Goal: Transaction & Acquisition: Purchase product/service

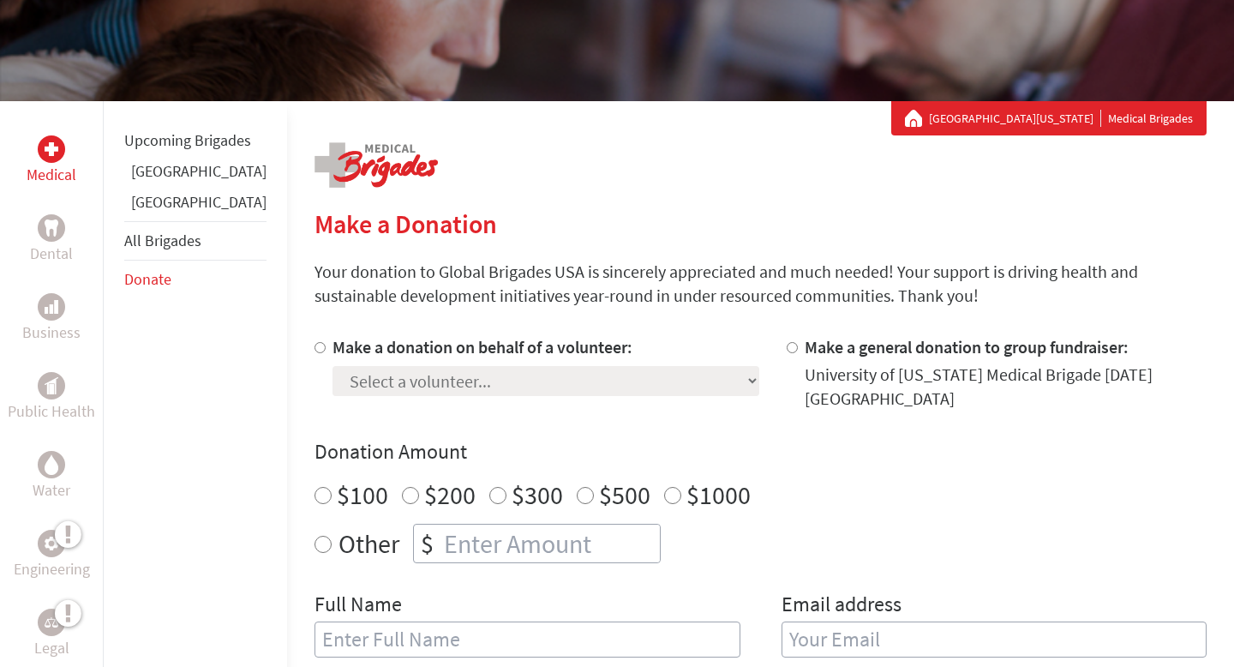
scroll to position [242, 0]
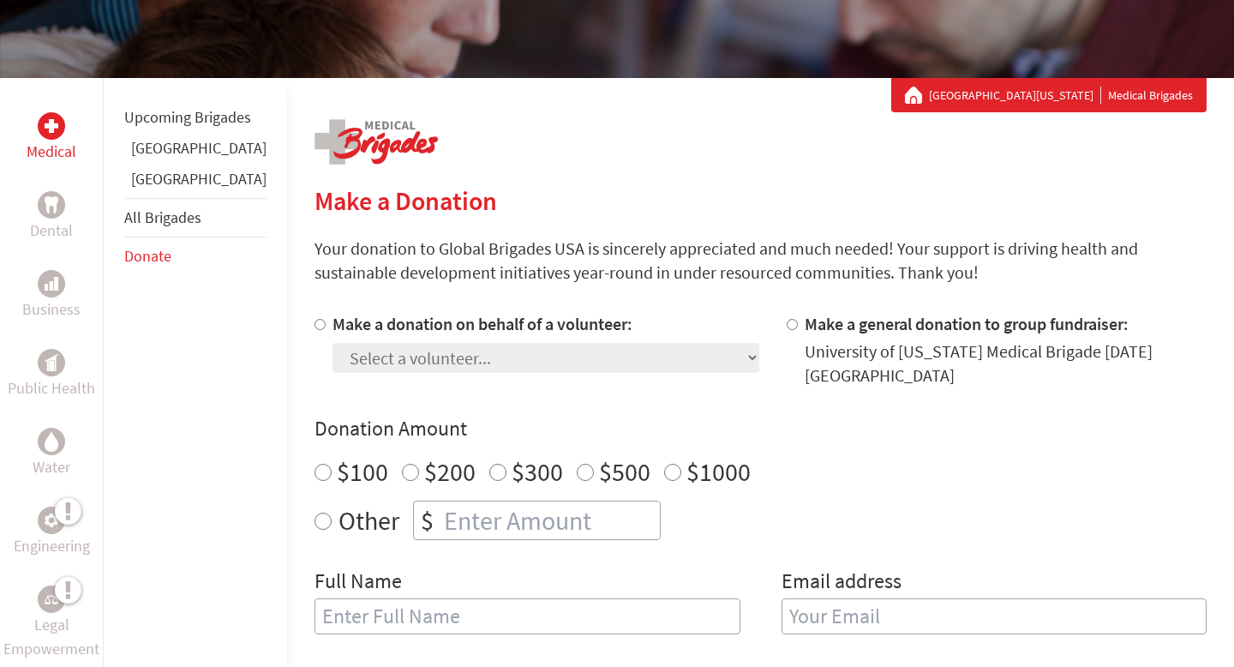
click at [314, 331] on div at bounding box center [323, 349] width 18 height 75
click at [314, 325] on input "Make a donation on behalf of a volunteer:" at bounding box center [319, 324] width 11 height 11
radio input "true"
click at [347, 363] on select "Select a volunteer... [PERSON_NAME] [PERSON_NAME] [PERSON_NAME] ([PERSON_NAME])…" at bounding box center [545, 358] width 427 height 30
select select "A2DBB2BA-7798-11EF-BF8B-42010A8A0043"
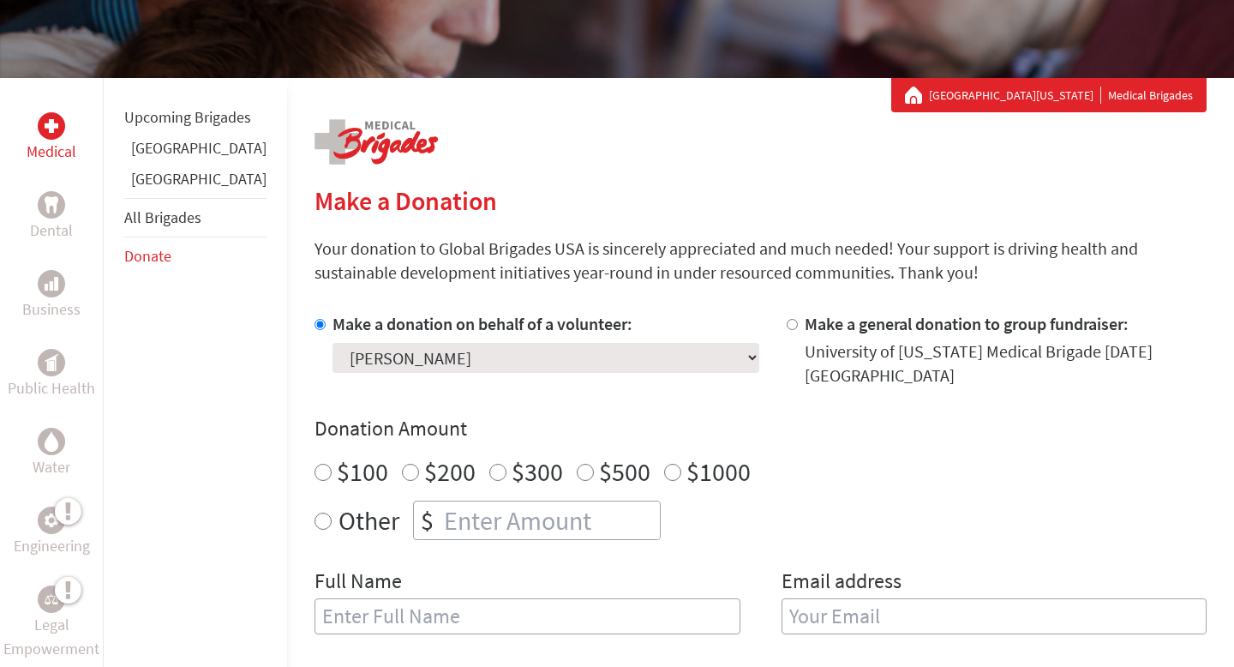
click at [332, 343] on select "Select a volunteer... [PERSON_NAME] [PERSON_NAME] [PERSON_NAME] ([PERSON_NAME])…" at bounding box center [545, 358] width 427 height 30
radio input "true"
click at [440, 514] on input "number" at bounding box center [549, 520] width 219 height 38
type input "250.00"
click at [787, 510] on div "Other $ 250.00" at bounding box center [760, 519] width 892 height 39
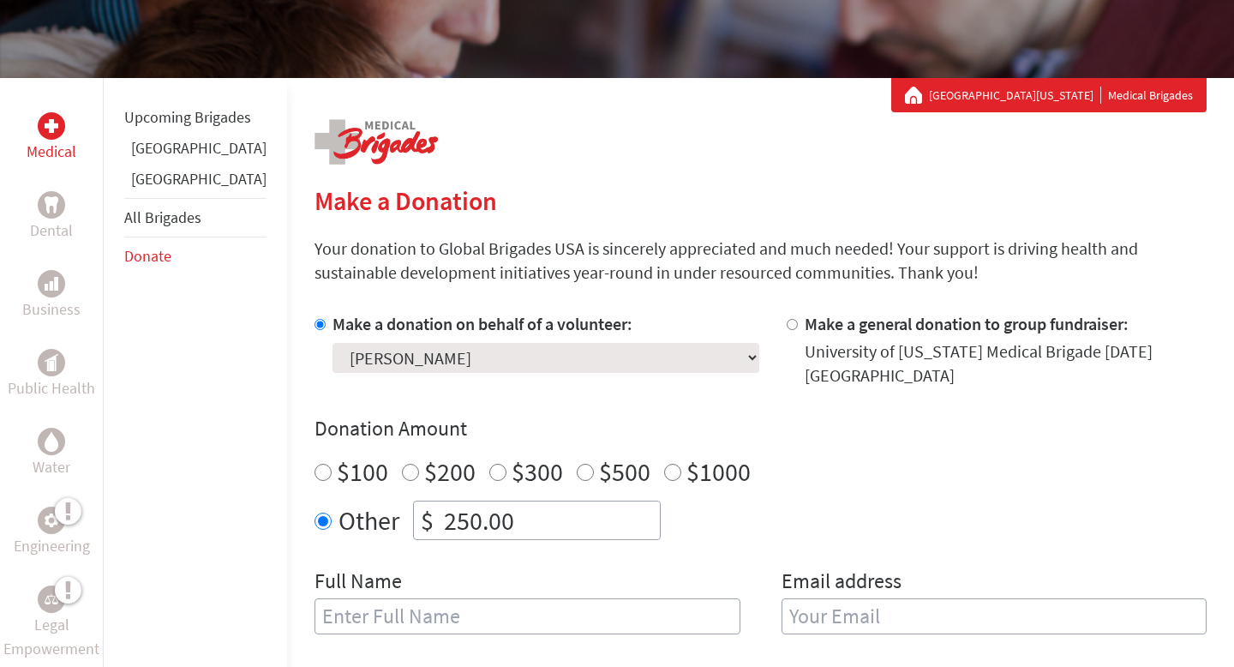
scroll to position [422, 0]
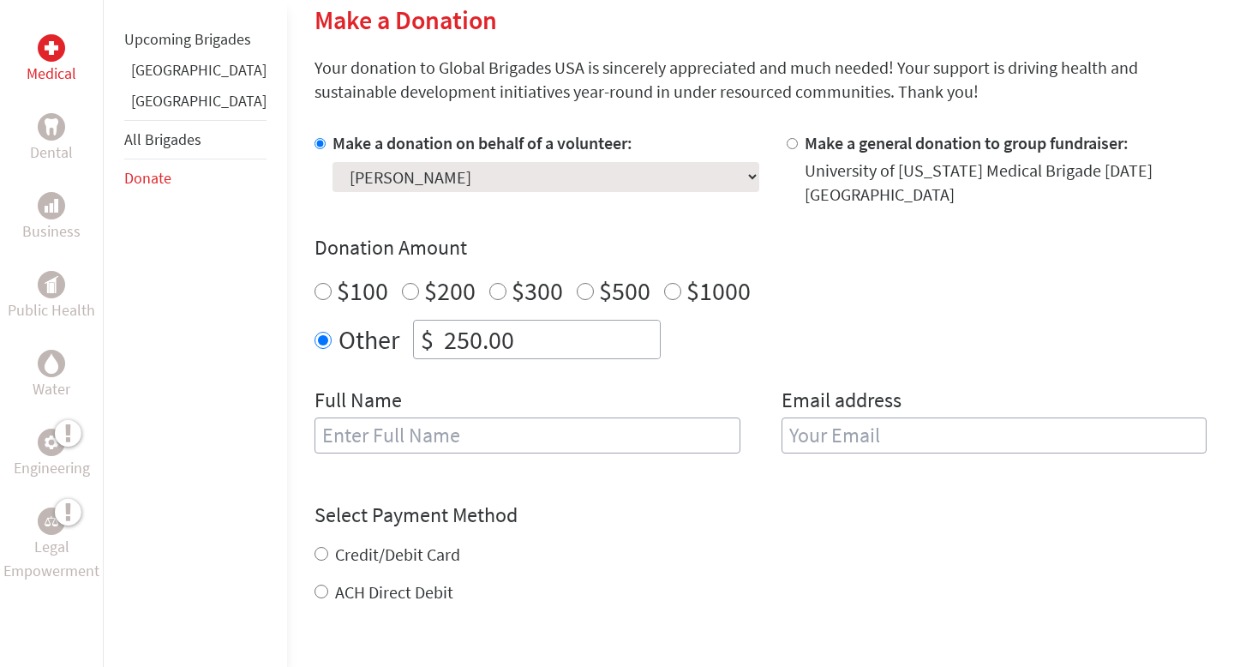
click at [458, 417] on input "text" at bounding box center [527, 435] width 426 height 36
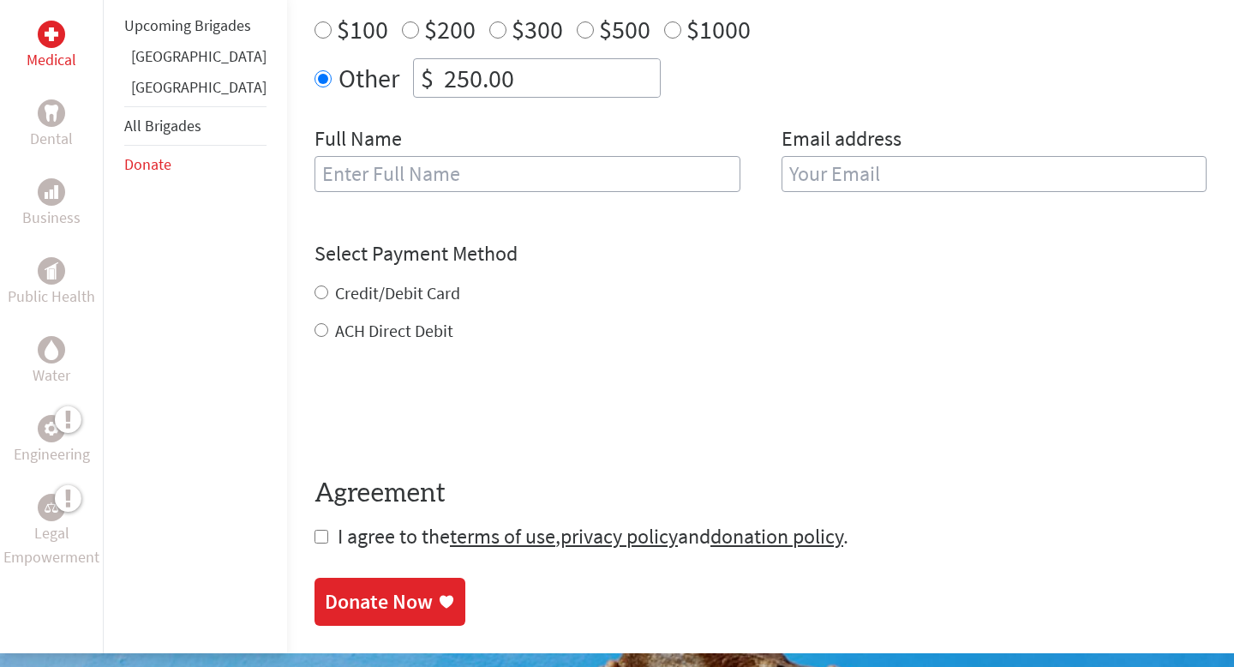
scroll to position [711, 0]
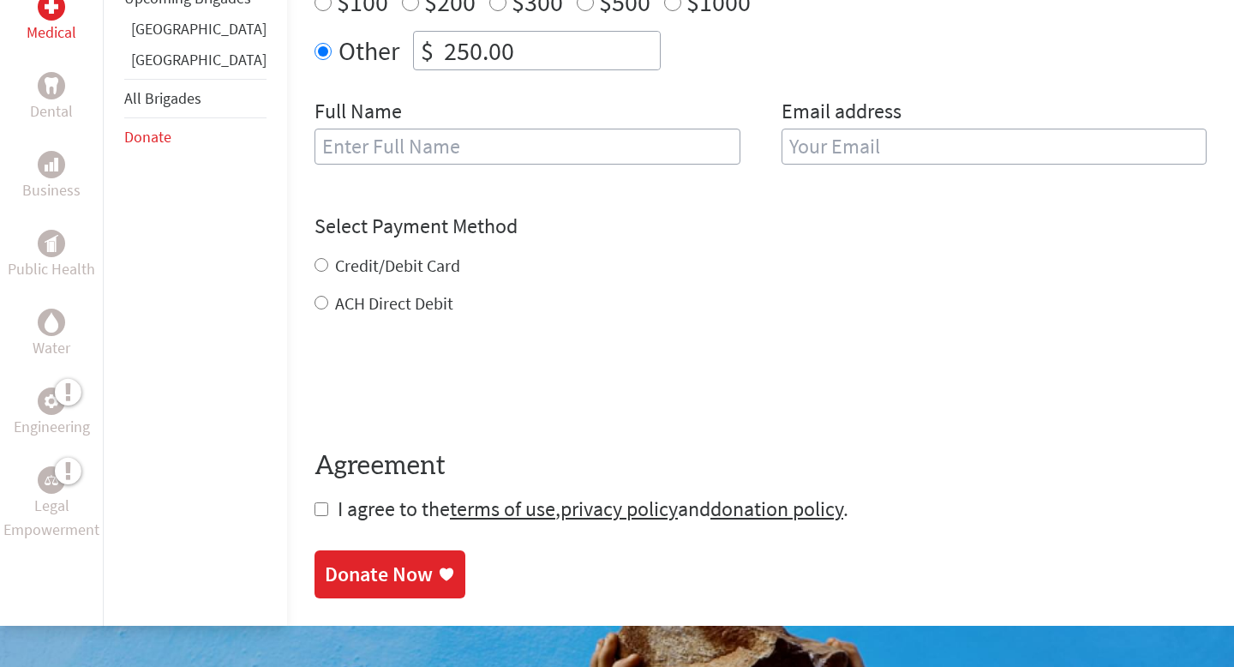
click at [260, 500] on div "Medical Dental Business Public Health Water Engineering Legal Empowerment Upcom…" at bounding box center [617, 116] width 1234 height 1017
click at [314, 502] on input "checkbox" at bounding box center [321, 509] width 14 height 14
checkbox input "true"
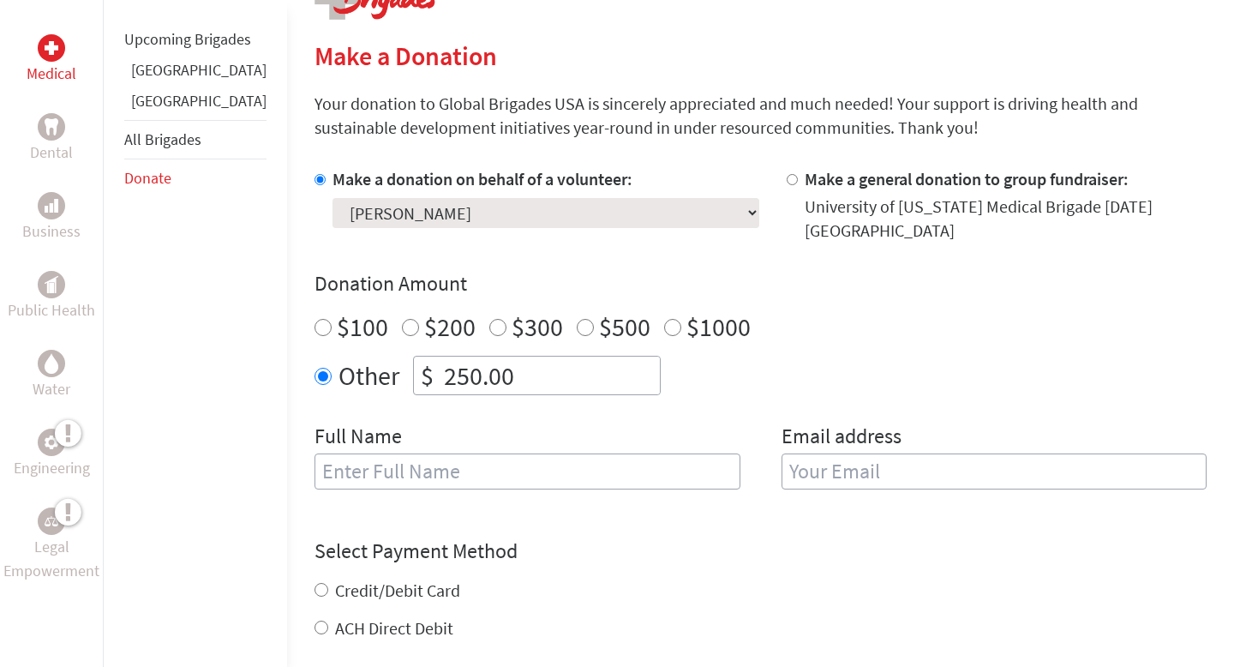
scroll to position [0, 0]
